Goal: Transaction & Acquisition: Purchase product/service

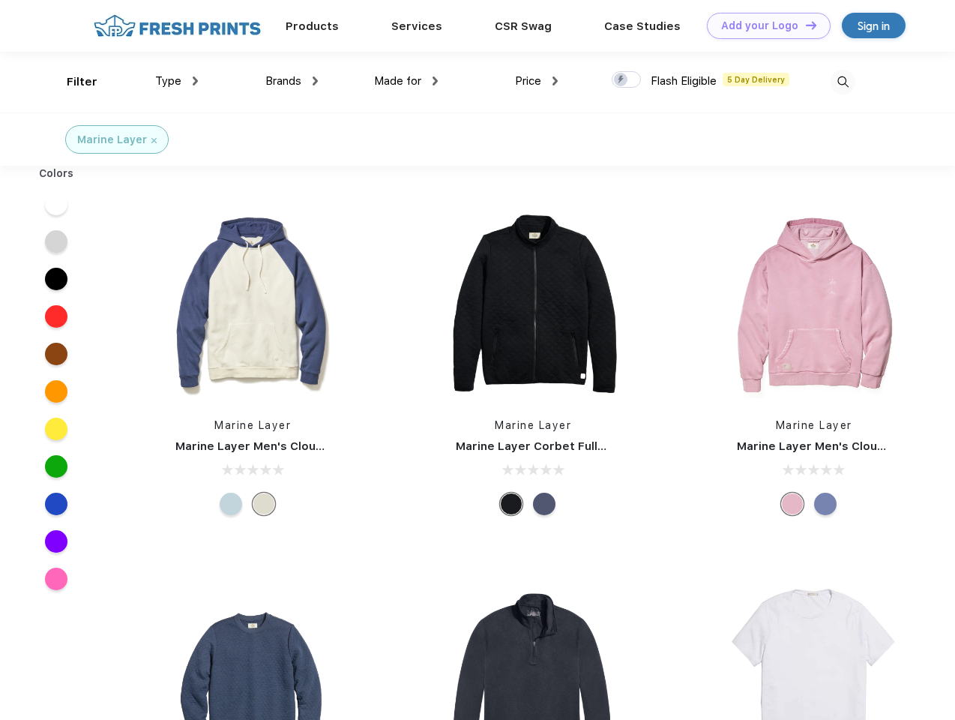
click at [763, 25] on link "Add your Logo Design Tool" at bounding box center [769, 26] width 124 height 26
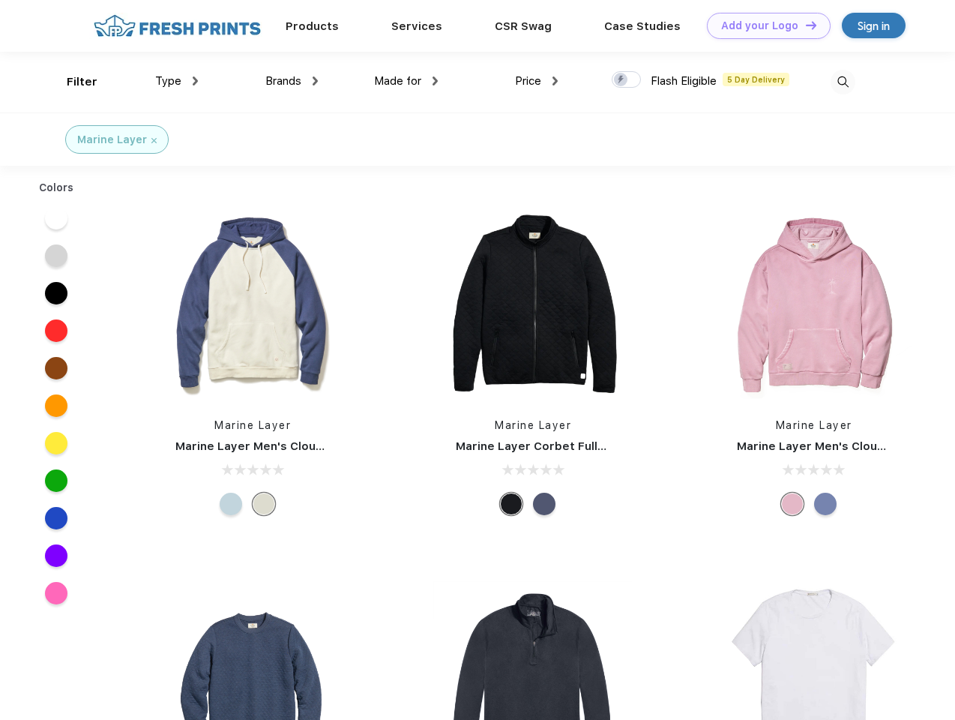
click at [0, 0] on div "Design Tool" at bounding box center [0, 0] width 0 height 0
click at [805, 25] on link "Add your Logo Design Tool" at bounding box center [769, 26] width 124 height 26
click at [72, 82] on div "Filter" at bounding box center [82, 81] width 31 height 17
click at [177, 81] on span "Type" at bounding box center [168, 80] width 26 height 13
click at [292, 81] on span "Brands" at bounding box center [283, 80] width 36 height 13
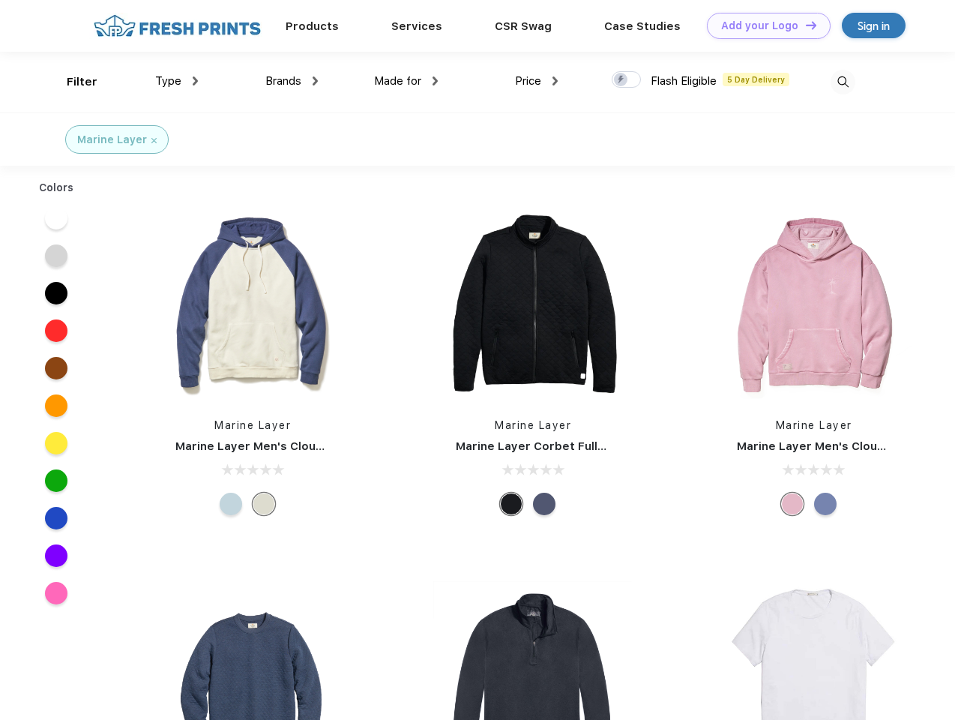
click at [406, 81] on span "Made for" at bounding box center [397, 80] width 47 height 13
click at [537, 81] on span "Price" at bounding box center [528, 80] width 26 height 13
click at [627, 80] on div at bounding box center [626, 79] width 29 height 16
click at [622, 80] on input "checkbox" at bounding box center [617, 75] width 10 height 10
click at [843, 82] on img at bounding box center [843, 82] width 25 height 25
